Goal: Transaction & Acquisition: Download file/media

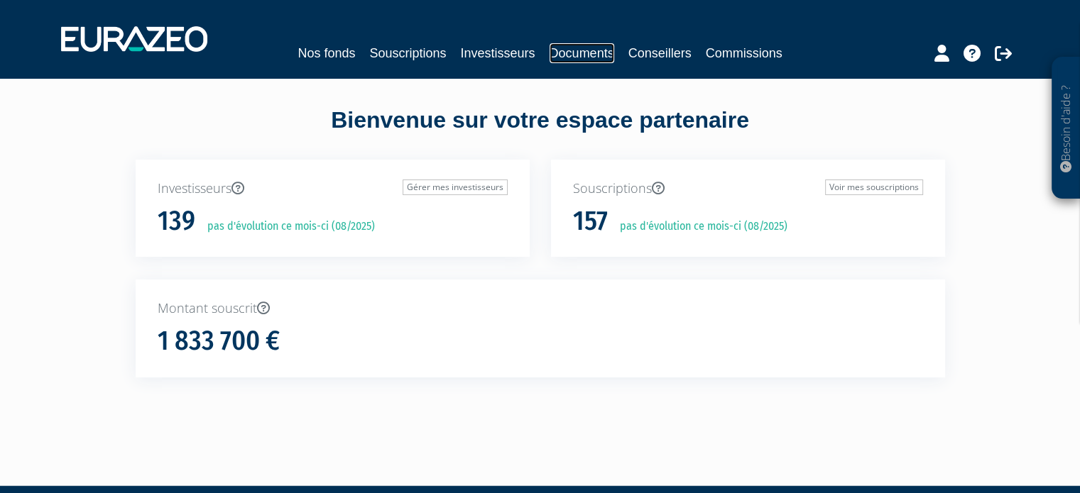
click at [587, 50] on link "Documents" at bounding box center [581, 53] width 65 height 20
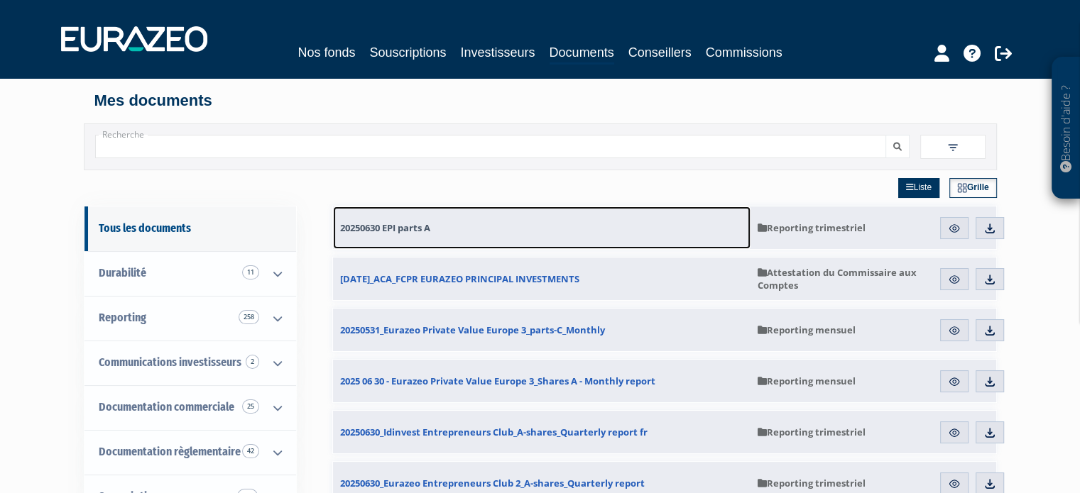
click at [389, 230] on span "20250630 EPI parts A" at bounding box center [385, 227] width 90 height 13
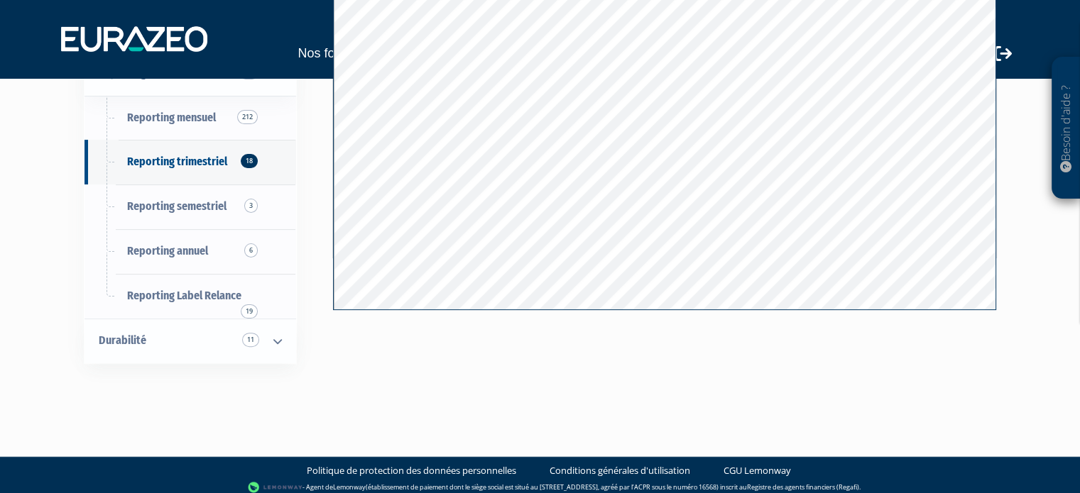
scroll to position [351, 0]
